Goal: Check status: Check status

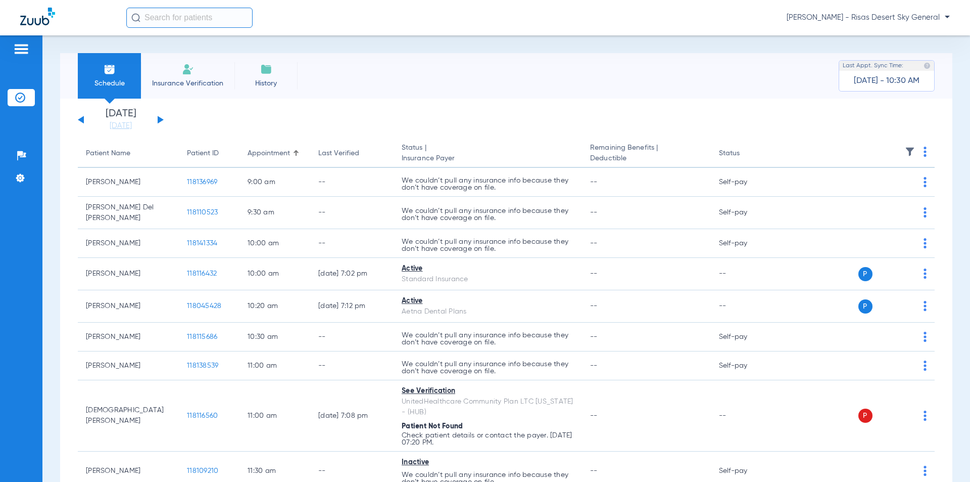
click at [158, 122] on button at bounding box center [161, 120] width 6 height 8
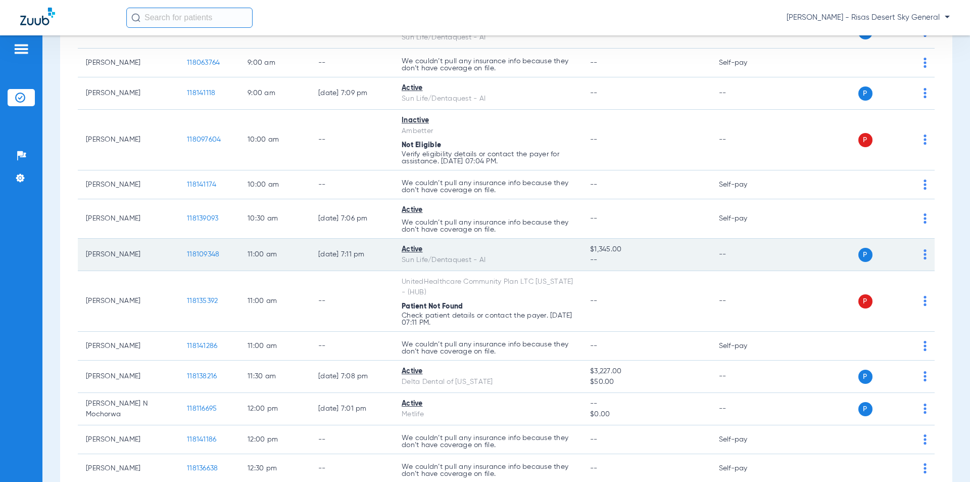
scroll to position [202, 0]
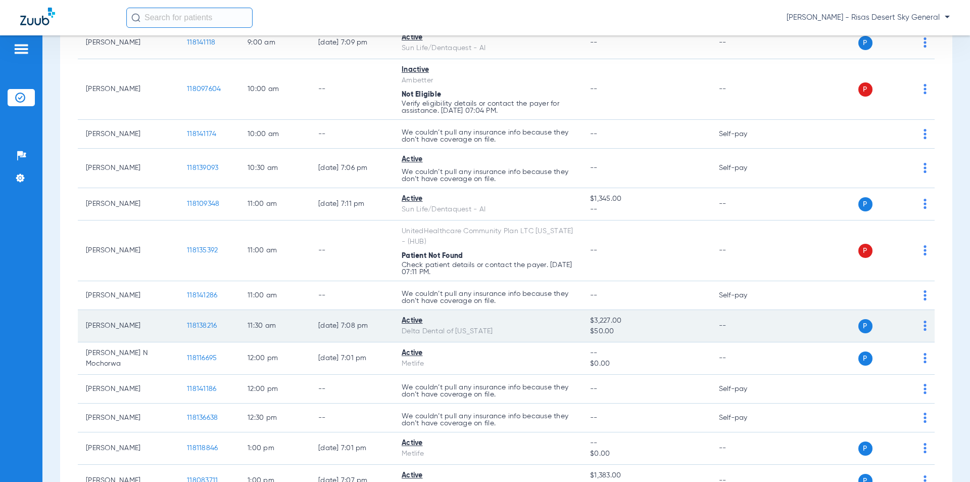
click at [206, 325] on span "118138216" at bounding box center [202, 325] width 30 height 7
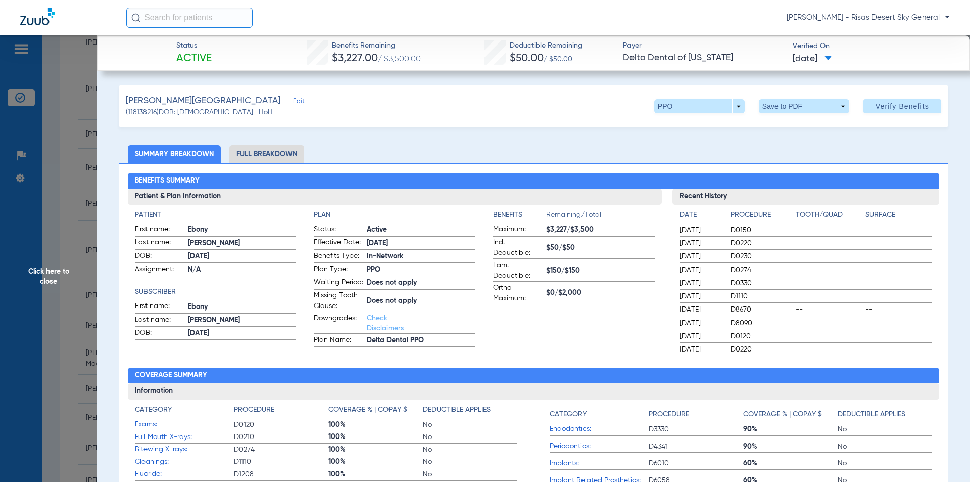
click at [293, 154] on li "Full Breakdown" at bounding box center [266, 154] width 75 height 18
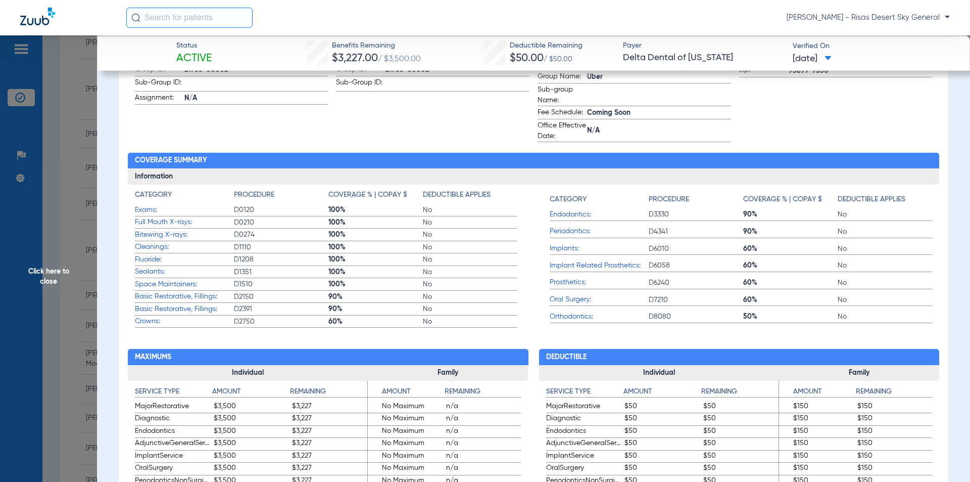
scroll to position [0, 0]
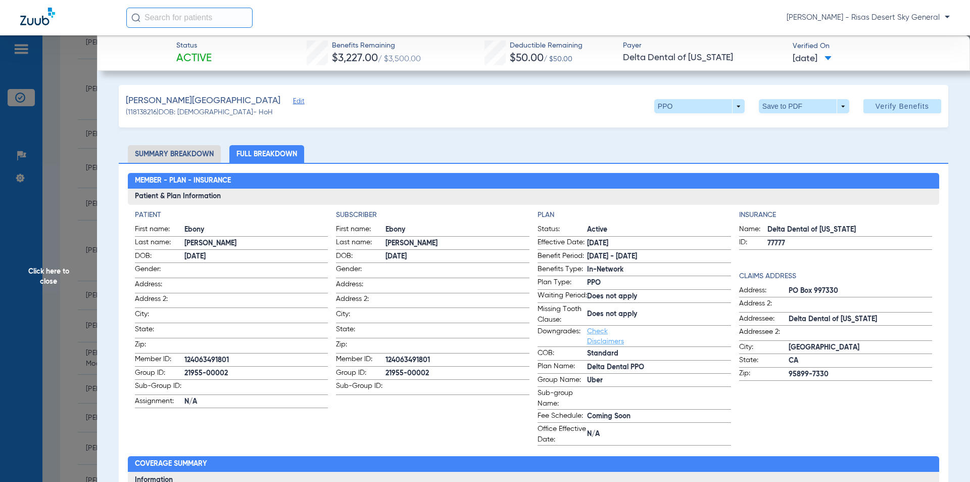
click at [46, 65] on span "Click here to close" at bounding box center [48, 276] width 97 height 482
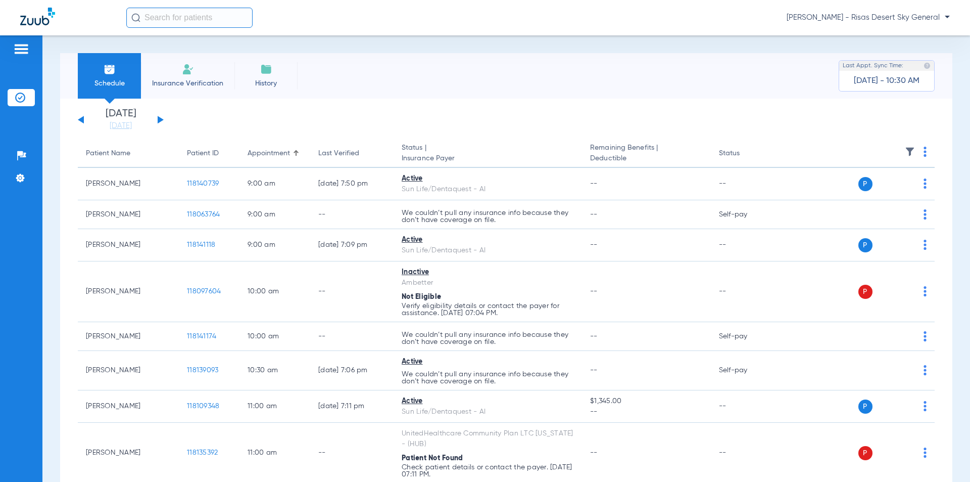
click at [81, 117] on div "[DATE] [DATE] [DATE] [DATE] [DATE] [DATE] [DATE] [DATE] [DATE] [DATE] [DATE] [D…" at bounding box center [121, 120] width 86 height 22
click at [156, 121] on div "[DATE] [DATE] [DATE] [DATE] [DATE] [DATE] [DATE] [DATE] [DATE] [DATE] [DATE] [D…" at bounding box center [121, 120] width 86 height 22
click at [160, 121] on button at bounding box center [161, 120] width 6 height 8
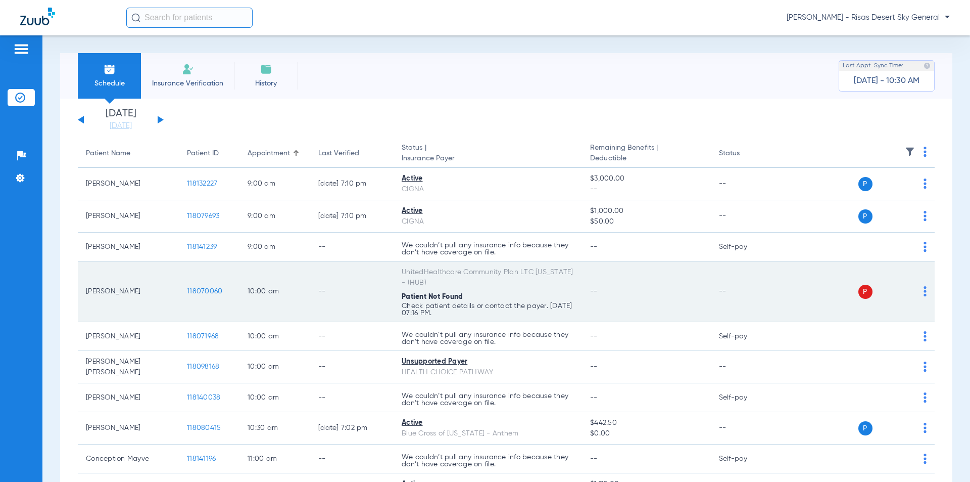
click at [210, 292] on span "118070060" at bounding box center [204, 291] width 35 height 7
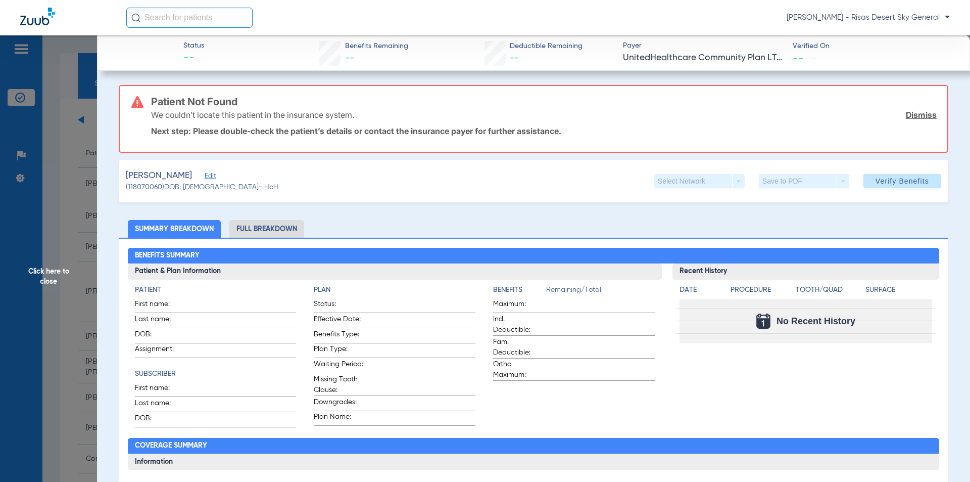
click at [81, 308] on span "Click here to close" at bounding box center [48, 276] width 97 height 482
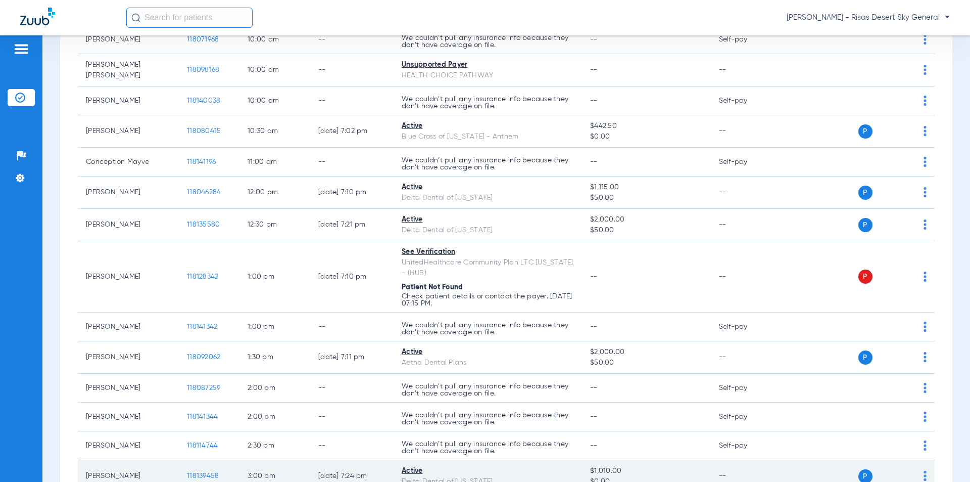
scroll to position [303, 0]
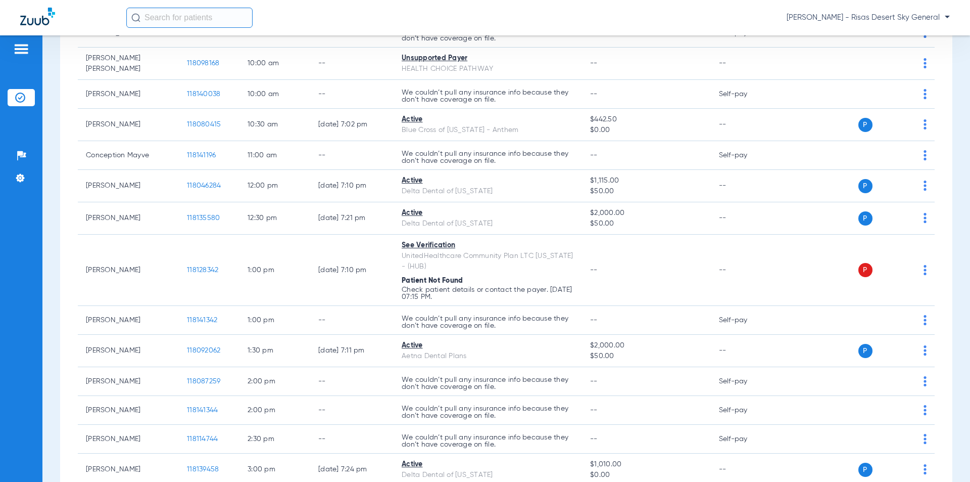
click at [565, 0] on html "[PERSON_NAME] - Risas Desert Sky General Patients Insurance Verification Setup …" at bounding box center [485, 241] width 970 height 482
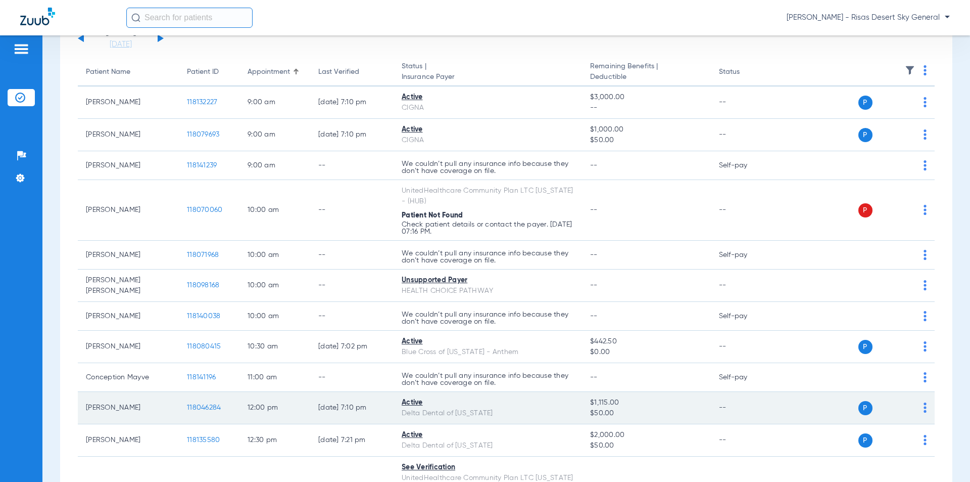
scroll to position [0, 0]
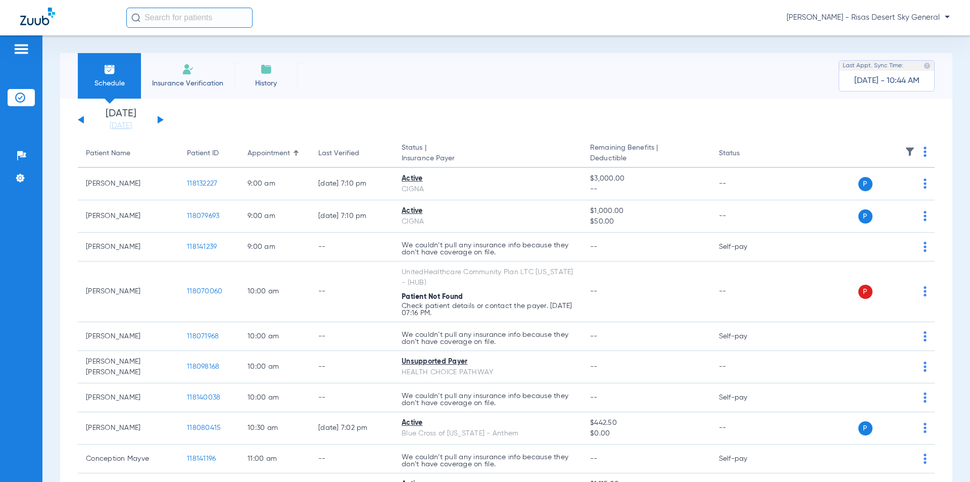
click at [82, 122] on button at bounding box center [81, 120] width 6 height 8
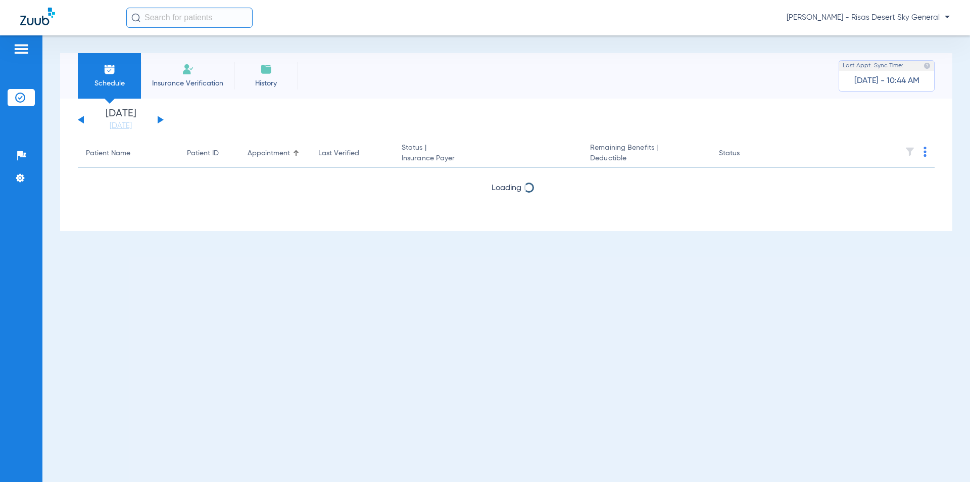
click at [82, 122] on button at bounding box center [81, 120] width 6 height 8
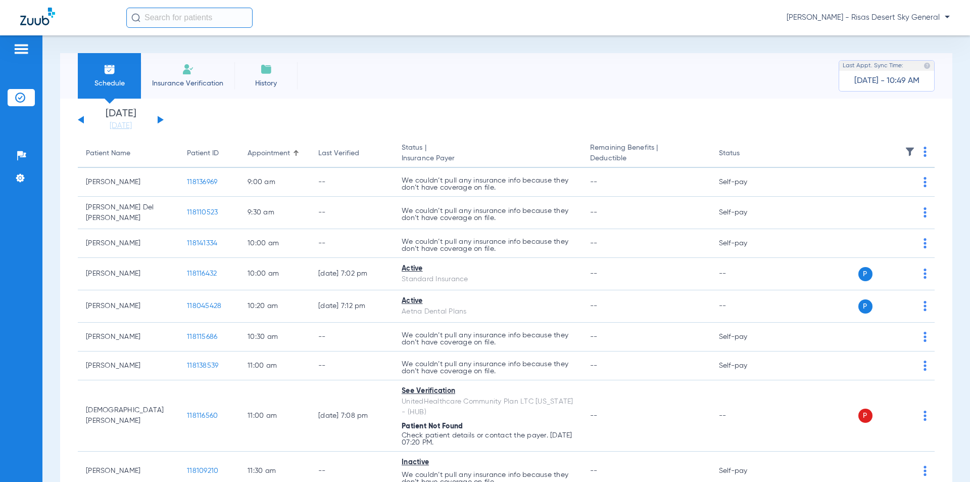
click at [161, 118] on div "[DATE] [DATE] [DATE] [DATE] [DATE] [DATE] [DATE] [DATE] [DATE] [DATE] [DATE] [D…" at bounding box center [121, 120] width 86 height 22
click at [159, 123] on div "[DATE] [DATE] [DATE] [DATE] [DATE] [DATE] [DATE] [DATE] [DATE] [DATE] [DATE] [D…" at bounding box center [121, 120] width 86 height 22
click at [159, 121] on button at bounding box center [161, 120] width 6 height 8
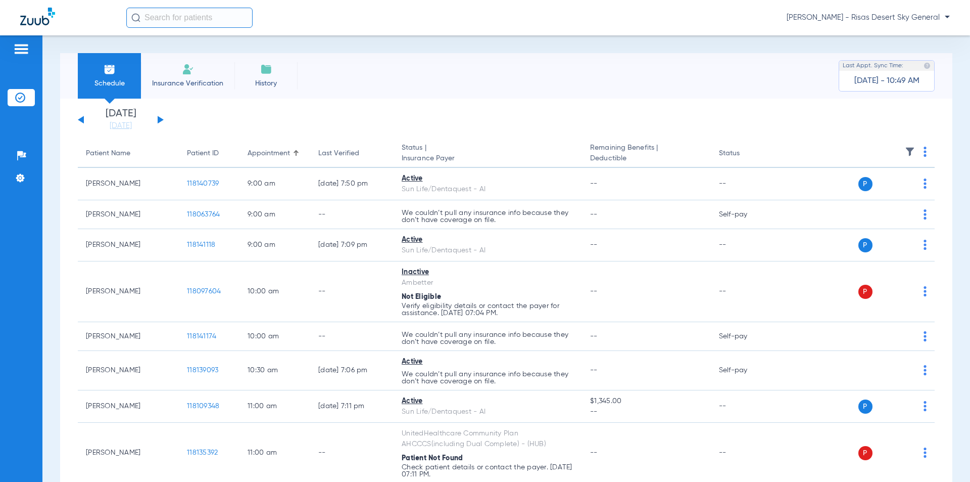
click at [160, 119] on button at bounding box center [161, 120] width 6 height 8
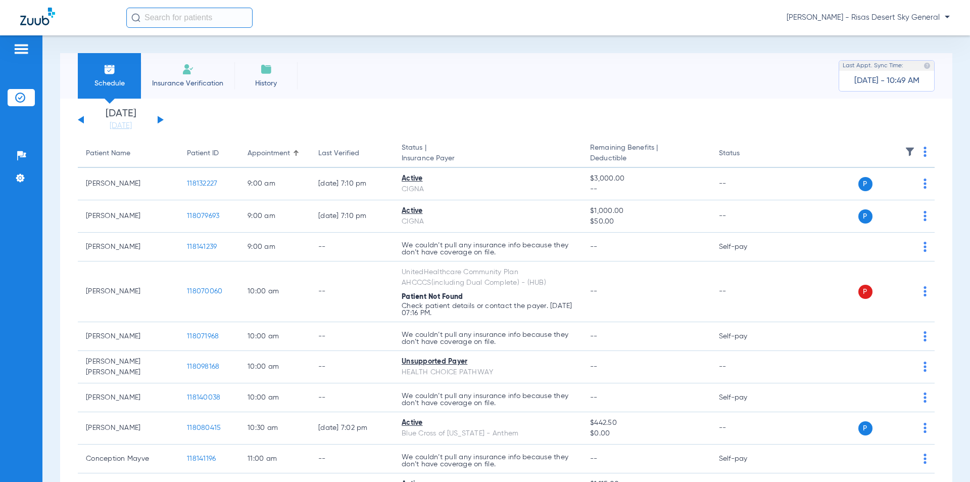
click at [122, 120] on li "[DATE]" at bounding box center [120, 120] width 61 height 22
click at [119, 127] on link "[DATE]" at bounding box center [120, 126] width 61 height 10
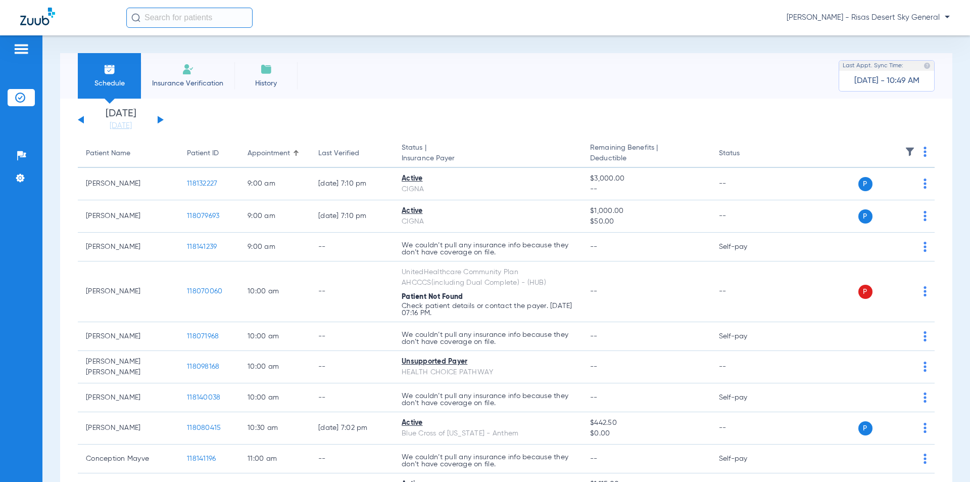
click at [162, 119] on button at bounding box center [161, 120] width 6 height 8
